Goal: Complete application form

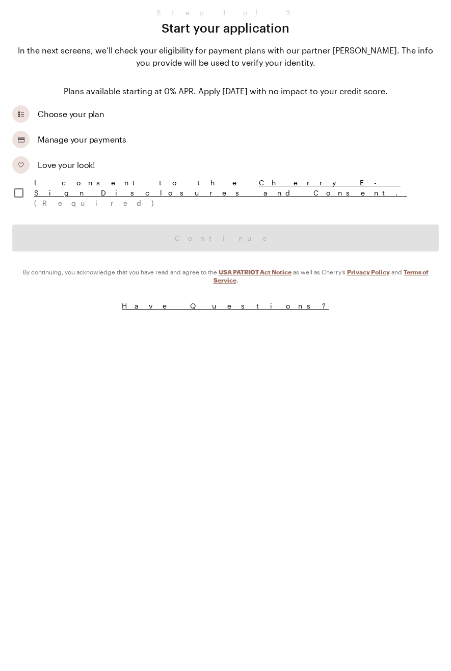
click at [20, 191] on input "checkbox" at bounding box center [18, 192] width 21 height 21
checkbox input "true"
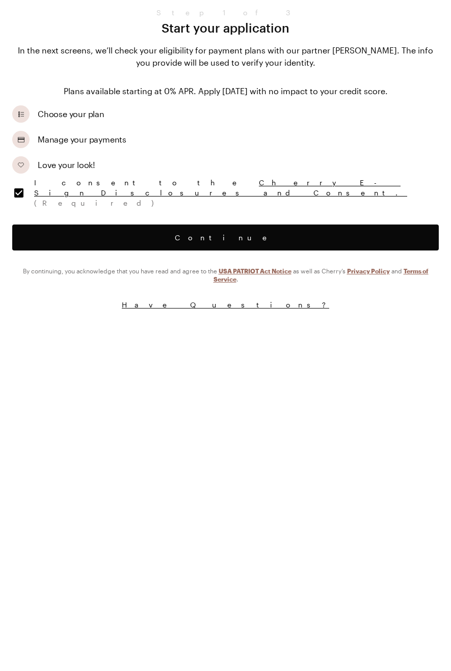
click at [433, 334] on div "Step 1 of 3 Start your application In the next screens, we’ll check your eligib…" at bounding box center [225, 343] width 451 height 671
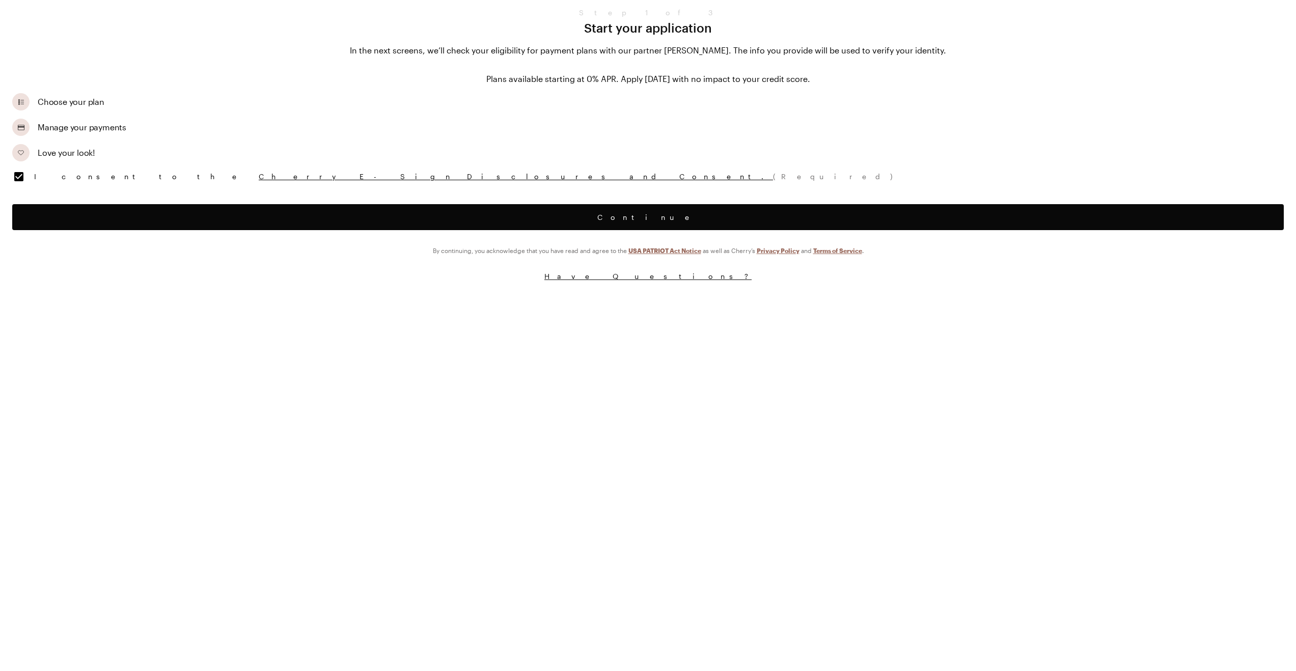
click at [391, 385] on div "Step 1 of 3 Start your application In the next screens, we’ll check your eligib…" at bounding box center [648, 343] width 1296 height 671
